Goal: Check status: Check status

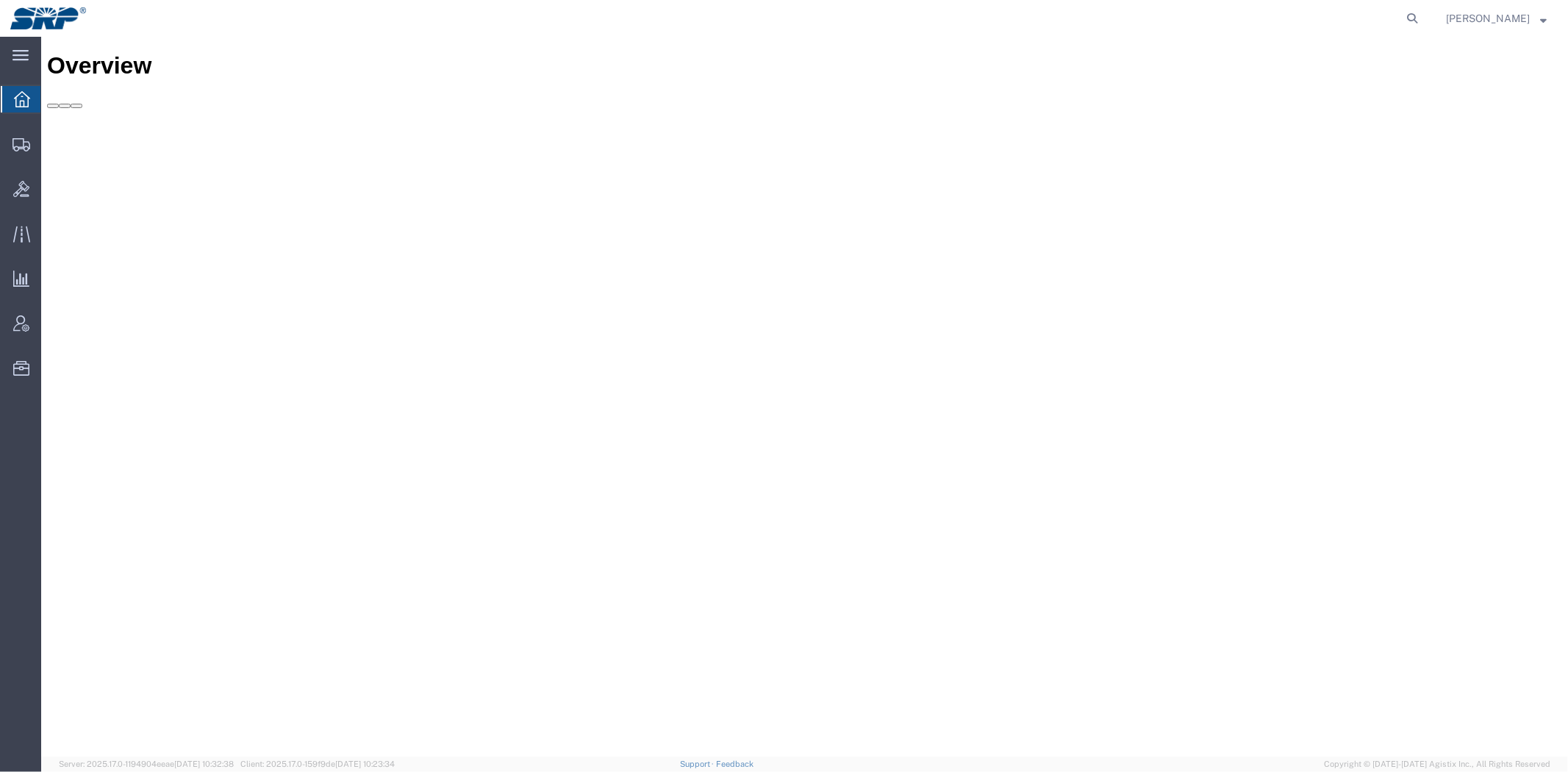
drag, startPoint x: 1408, startPoint y: 10, endPoint x: 1364, endPoint y: 18, distance: 44.7
click at [1408, 11] on icon at bounding box center [1412, 18] width 20 height 20
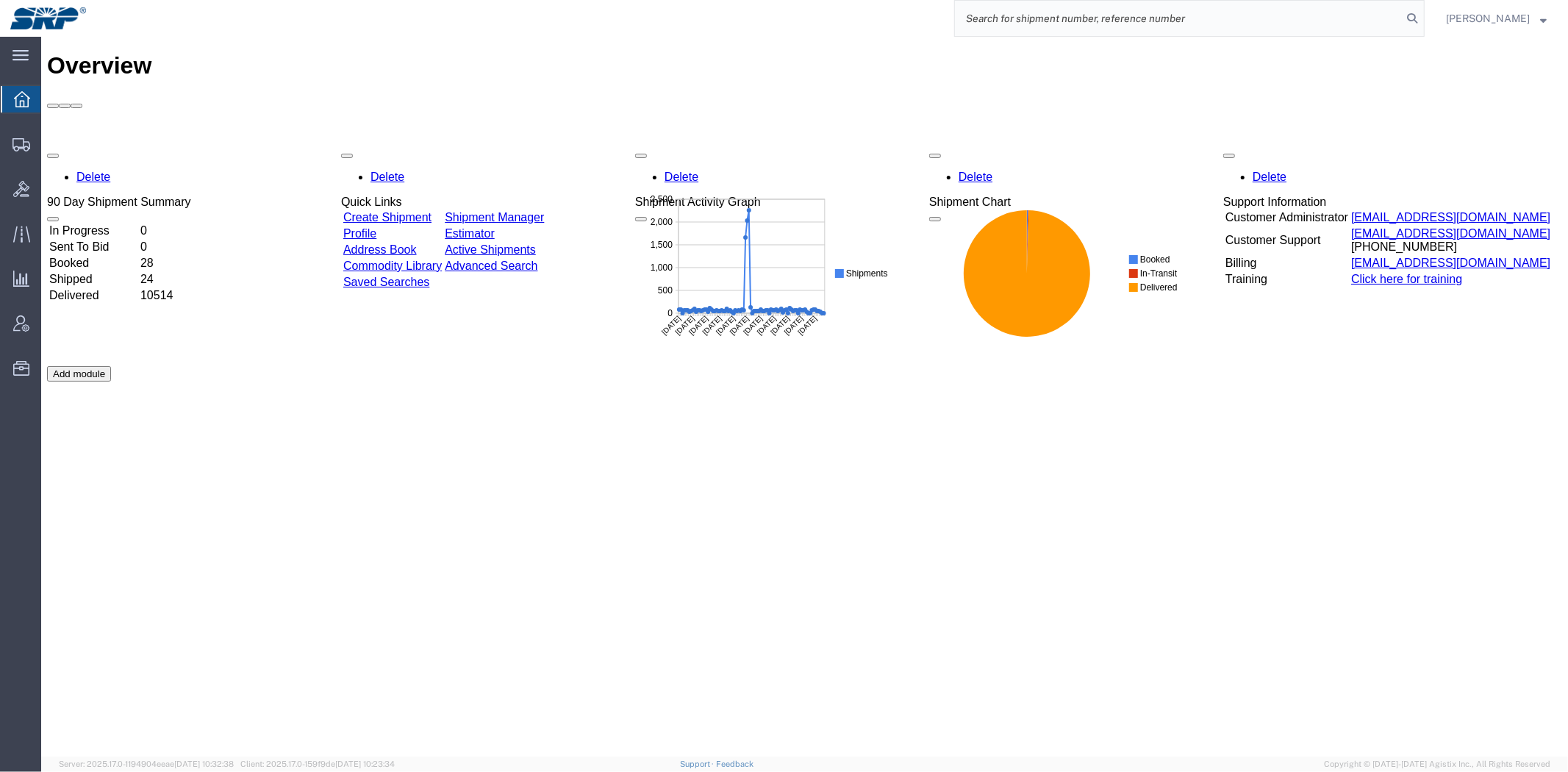
click at [1017, 12] on input "search" at bounding box center [1178, 18] width 447 height 35
paste input "56432359"
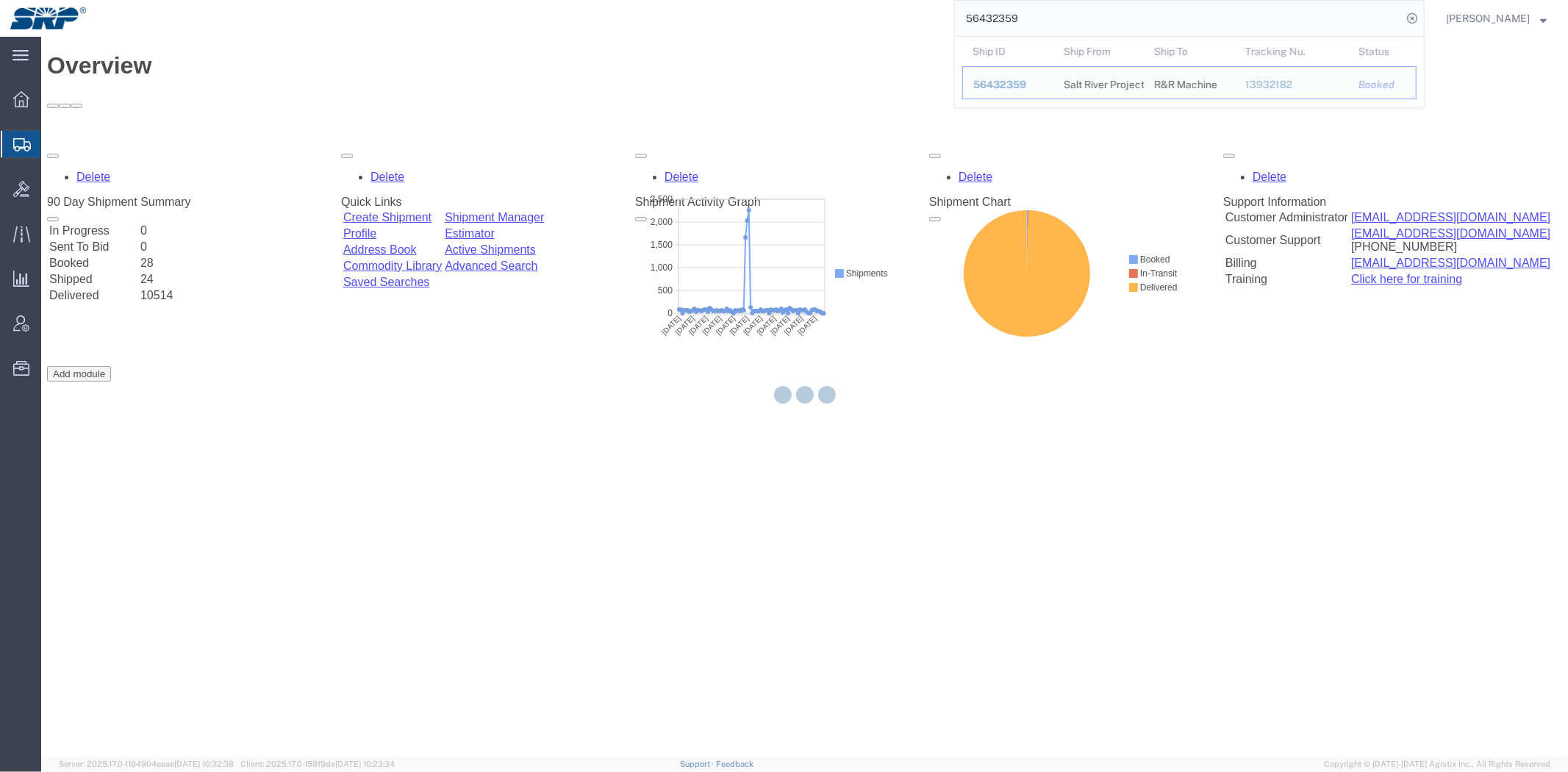
type input "56432359"
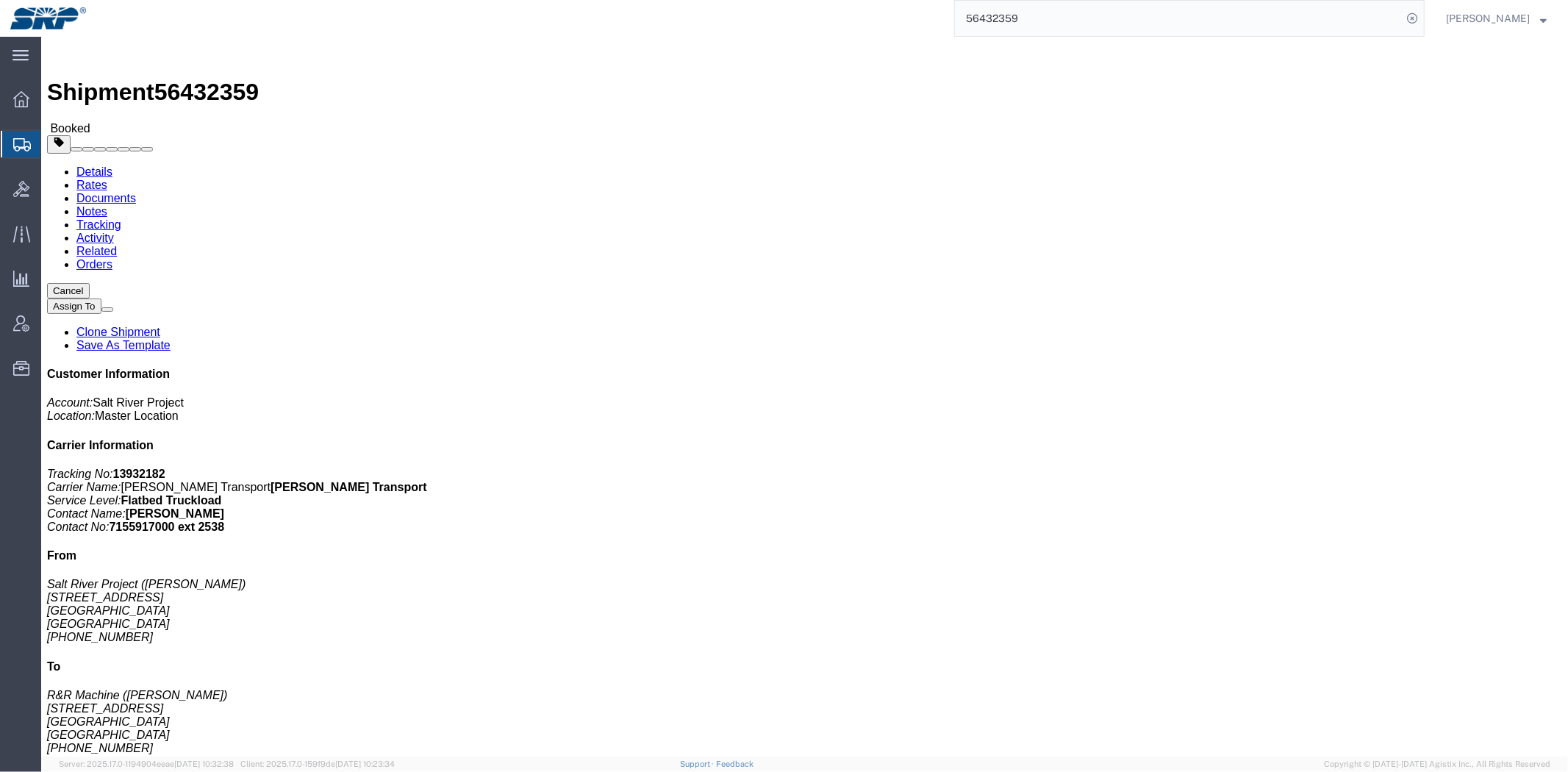
click link "Rates"
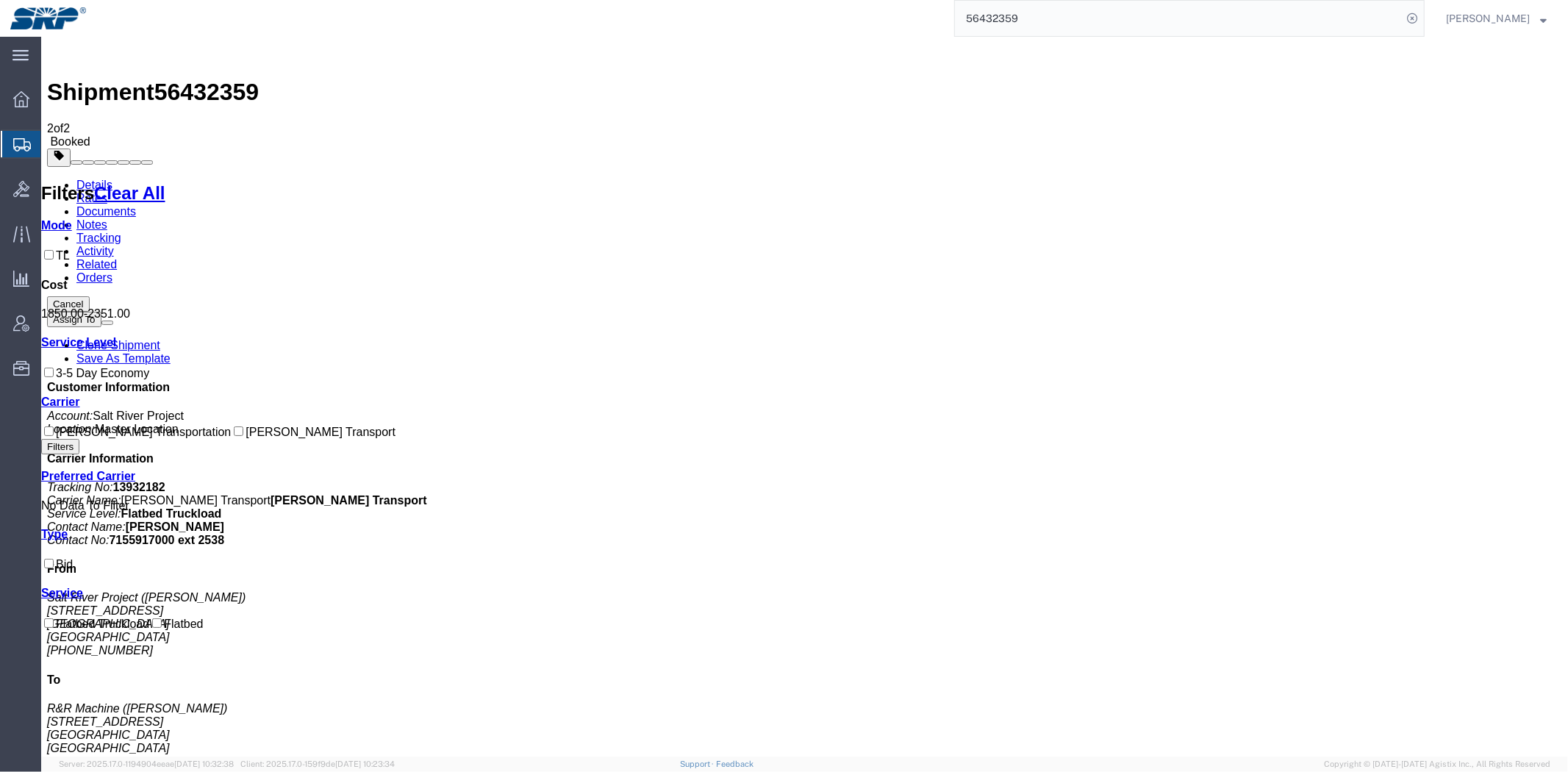
drag, startPoint x: 82, startPoint y: 167, endPoint x: 128, endPoint y: 159, distance: 46.7
click at [0, 0] on span "Shipment Manager" at bounding box center [0, 0] width 0 height 0
